Goal: Find specific page/section: Find specific page/section

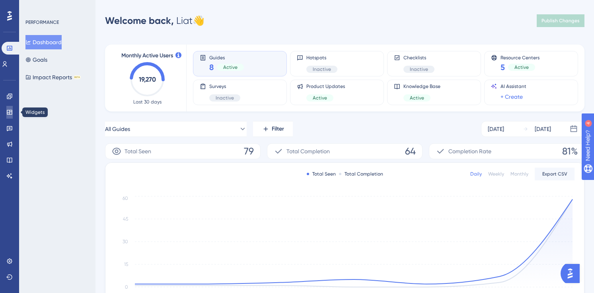
click at [10, 111] on icon at bounding box center [9, 112] width 5 height 5
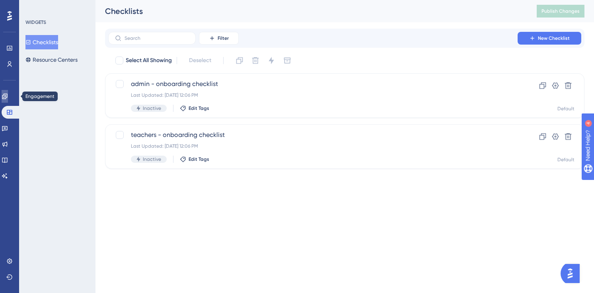
click at [8, 101] on link at bounding box center [5, 96] width 6 height 13
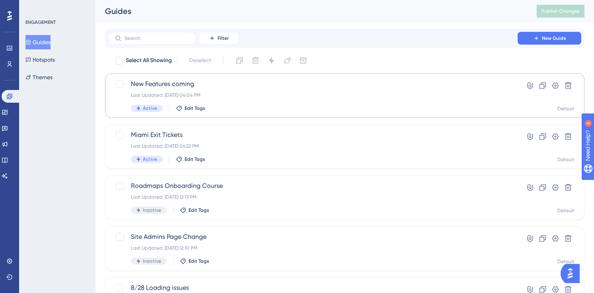
click at [186, 87] on span "New Features coming" at bounding box center [313, 84] width 364 height 10
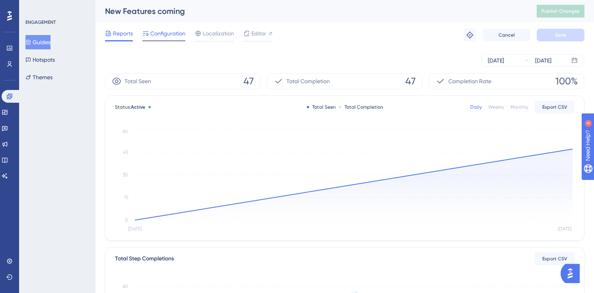
click at [161, 29] on span "Configuration" at bounding box center [167, 34] width 35 height 10
